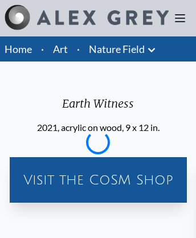
click at [87, 18] on img at bounding box center [103, 17] width 132 height 15
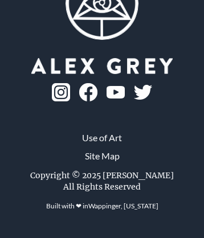
click at [98, 102] on img at bounding box center [88, 92] width 18 height 18
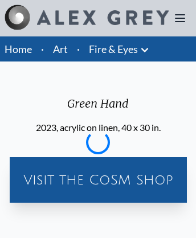
scroll to position [1454, 0]
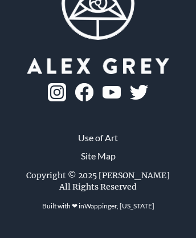
click at [103, 99] on img at bounding box center [112, 92] width 18 height 13
